Goal: Communication & Community: Connect with others

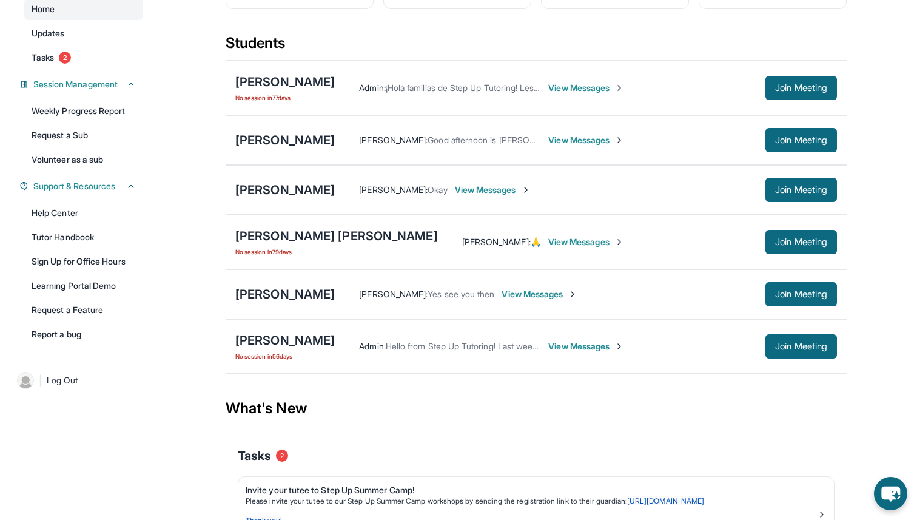
scroll to position [119, 0]
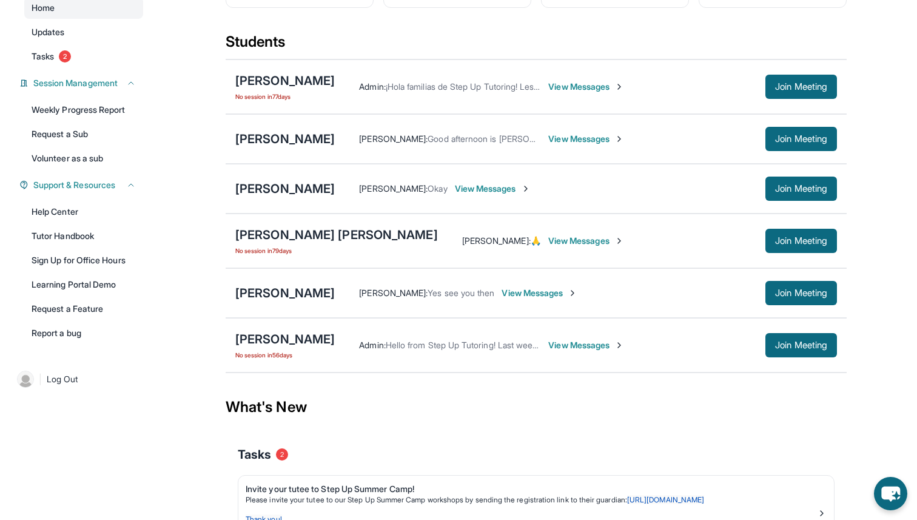
click at [565, 299] on span "View Messages" at bounding box center [540, 293] width 76 height 12
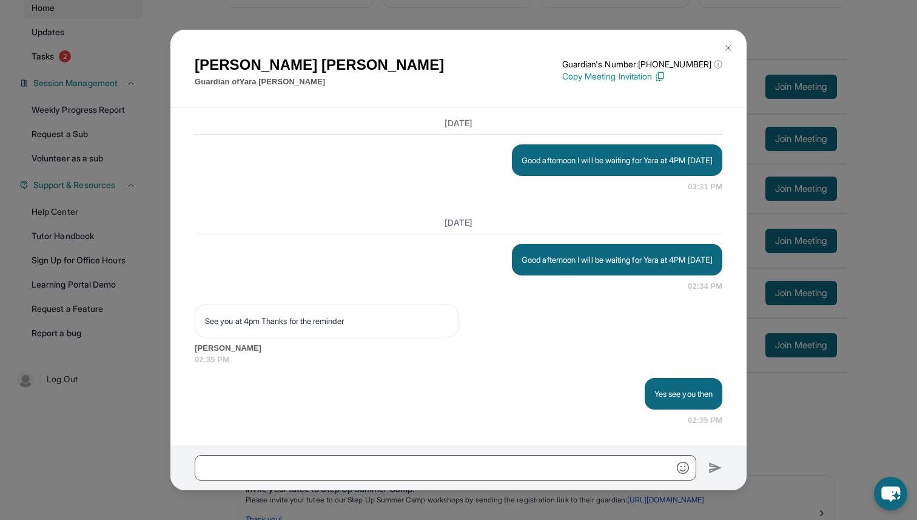
scroll to position [2155, 0]
click at [730, 47] on img at bounding box center [729, 48] width 10 height 10
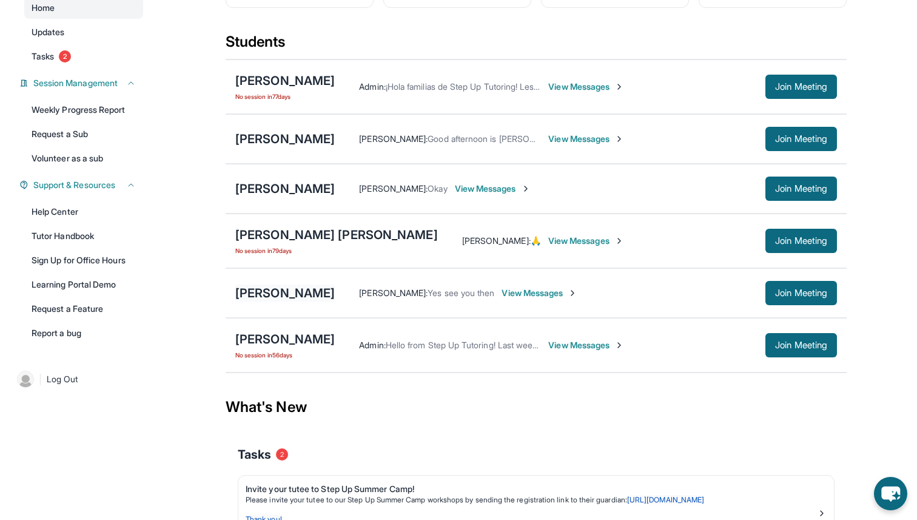
click at [286, 301] on div "[PERSON_NAME]" at bounding box center [284, 292] width 99 height 17
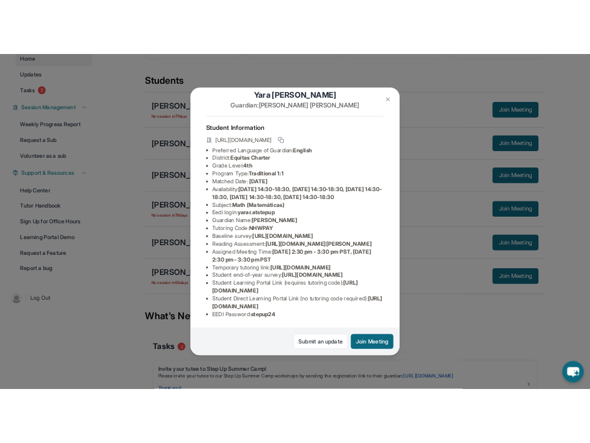
scroll to position [95, 0]
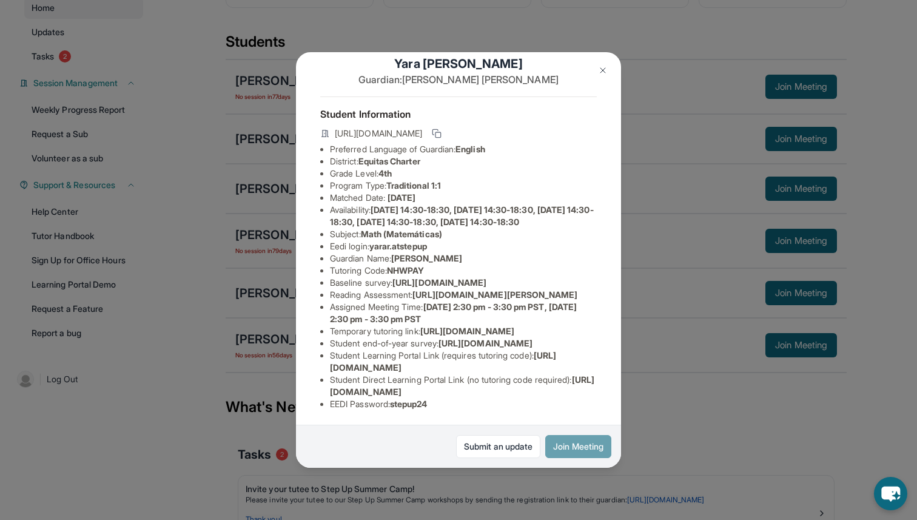
click at [585, 442] on button "Join Meeting" at bounding box center [578, 446] width 66 height 23
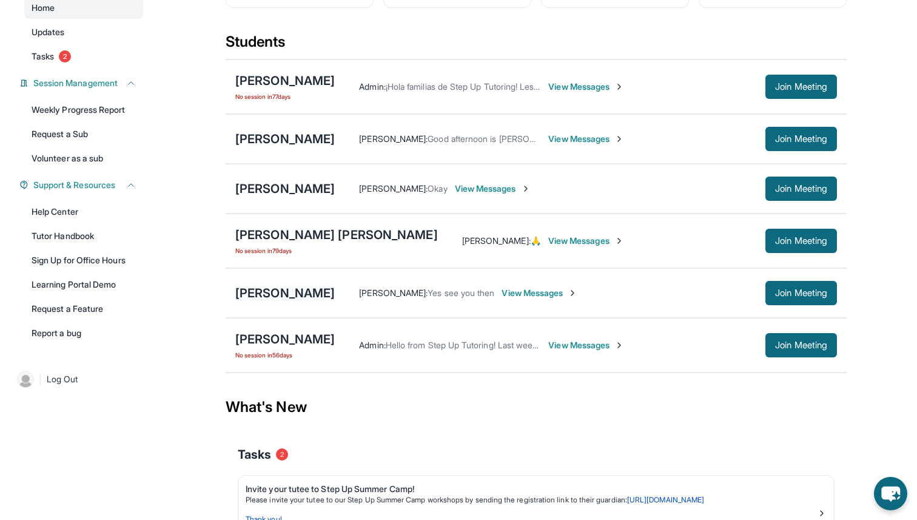
click at [311, 300] on div "[PERSON_NAME]" at bounding box center [284, 292] width 99 height 17
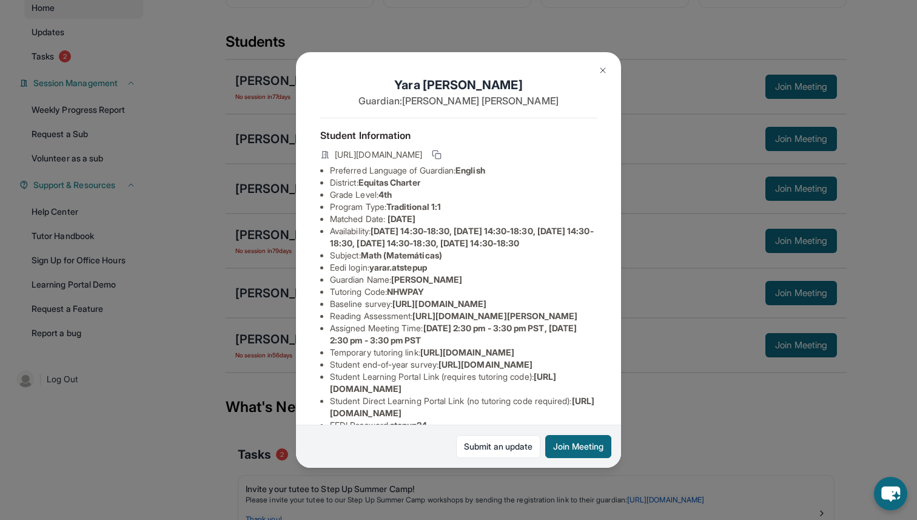
click at [413, 272] on span "yarar.atstepup" at bounding box center [398, 267] width 58 height 10
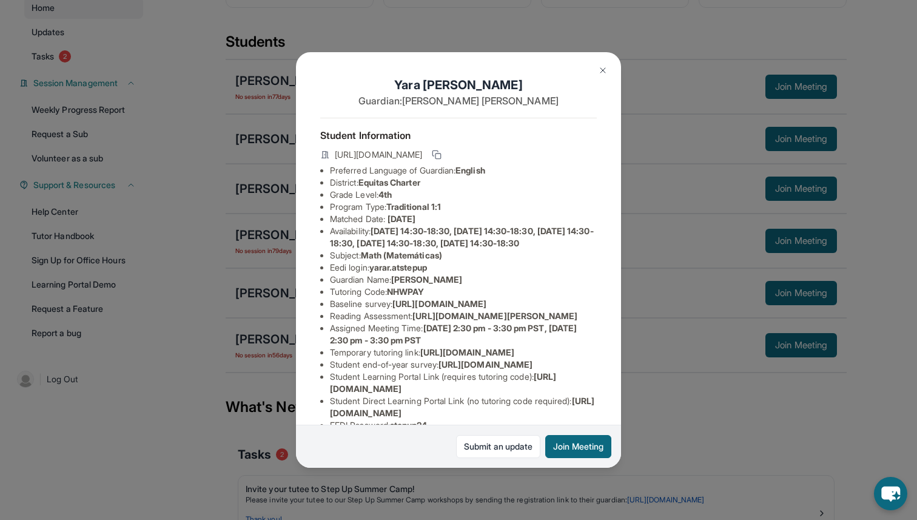
click at [378, 272] on span "yarar.atstepup" at bounding box center [398, 267] width 58 height 10
drag, startPoint x: 372, startPoint y: 282, endPoint x: 434, endPoint y: 280, distance: 61.9
click at [434, 274] on li "Eedi login : yarar.atstepup" at bounding box center [463, 267] width 267 height 12
copy li "yarar.atstepup"
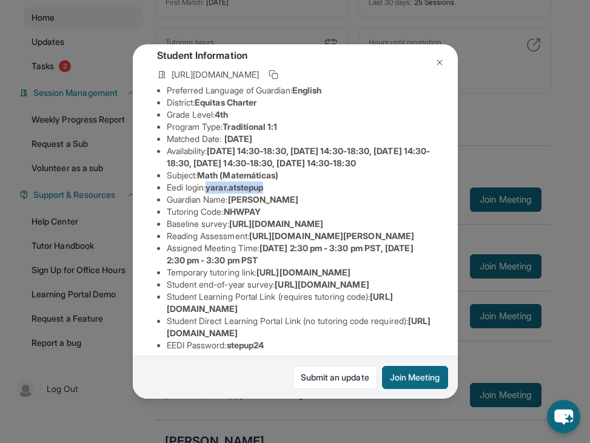
scroll to position [76, 0]
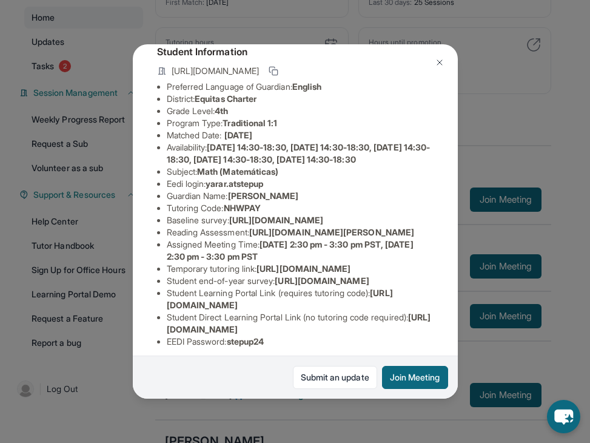
click at [261, 213] on span "NHWPAY" at bounding box center [242, 208] width 37 height 10
